Goal: Navigation & Orientation: Understand site structure

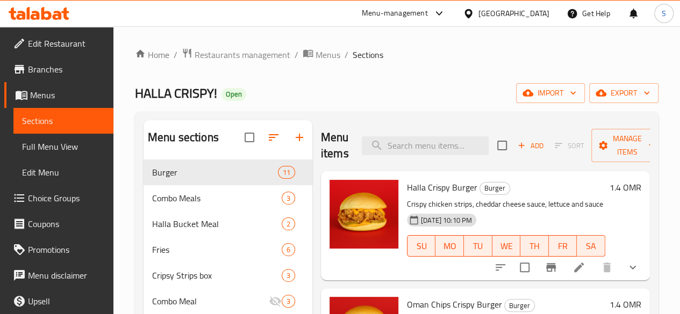
click at [37, 17] on icon at bounding box center [35, 15] width 9 height 9
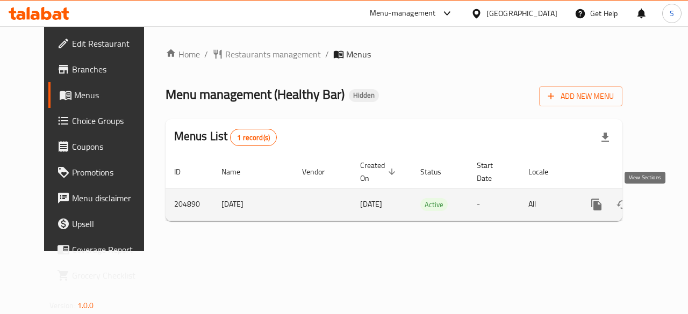
click at [668, 201] on icon "enhanced table" at bounding box center [674, 204] width 13 height 13
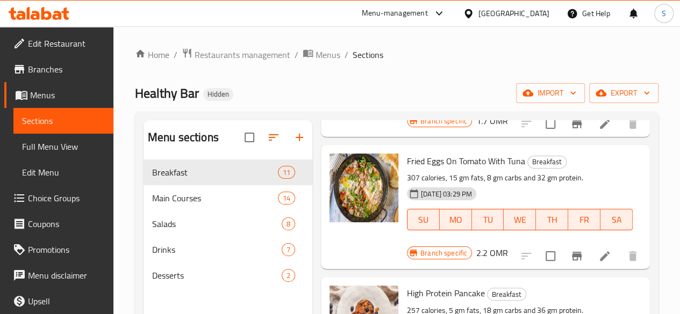
scroll to position [292, 0]
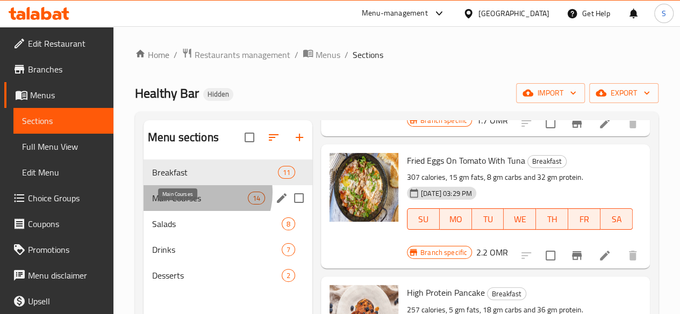
click at [197, 205] on span "Main Courses" at bounding box center [200, 198] width 96 height 13
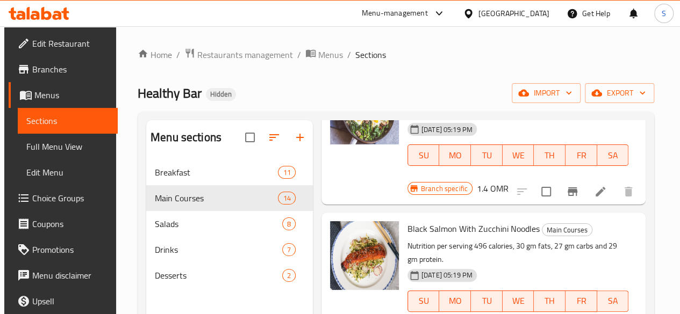
scroll to position [397, 0]
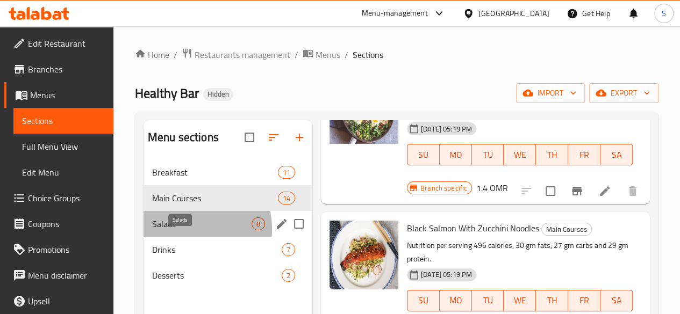
click at [181, 231] on span "Salads" at bounding box center [201, 224] width 99 height 13
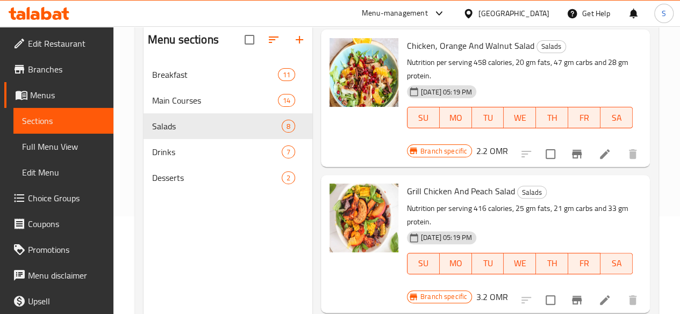
scroll to position [101, 0]
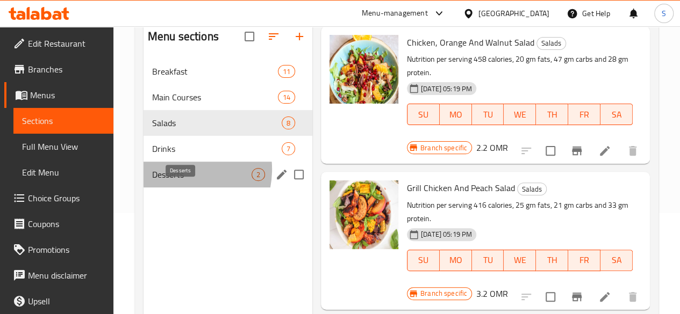
click at [172, 181] on span "Desserts" at bounding box center [201, 174] width 99 height 13
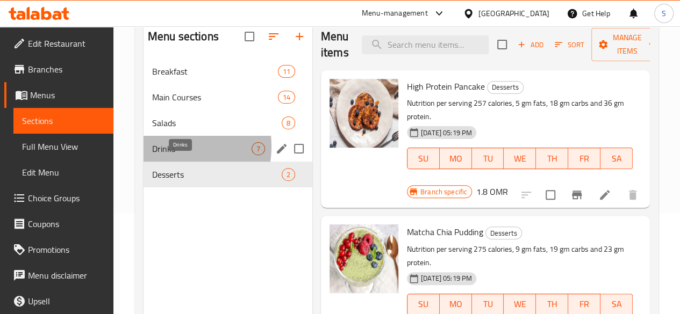
click at [162, 155] on span "Drinks" at bounding box center [201, 148] width 99 height 13
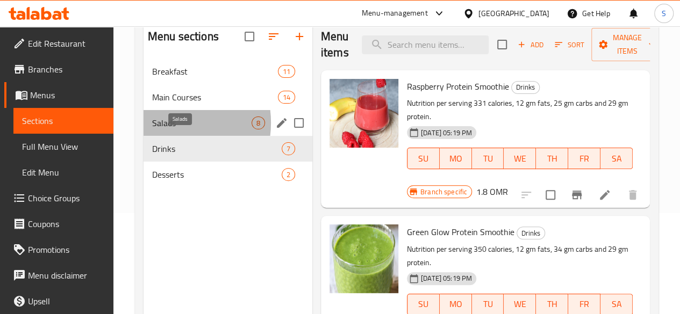
click at [163, 130] on span "Salads" at bounding box center [201, 123] width 99 height 13
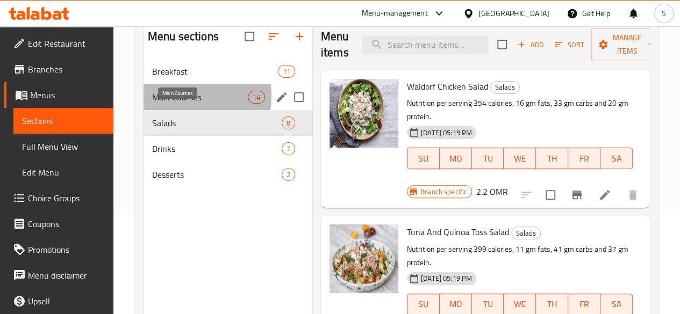
click at [164, 104] on span "Main Courses" at bounding box center [200, 97] width 96 height 13
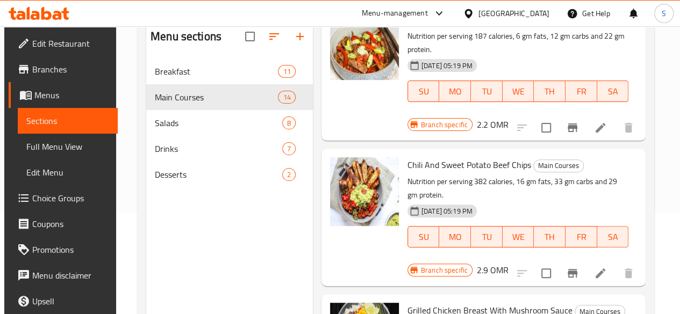
scroll to position [1711, 0]
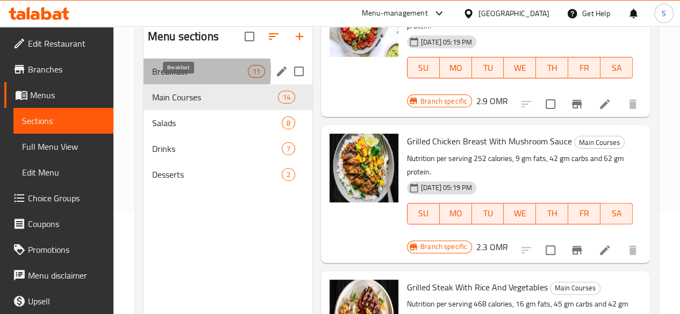
click at [167, 78] on span "Breakfast" at bounding box center [200, 71] width 96 height 13
